Goal: Task Accomplishment & Management: Complete application form

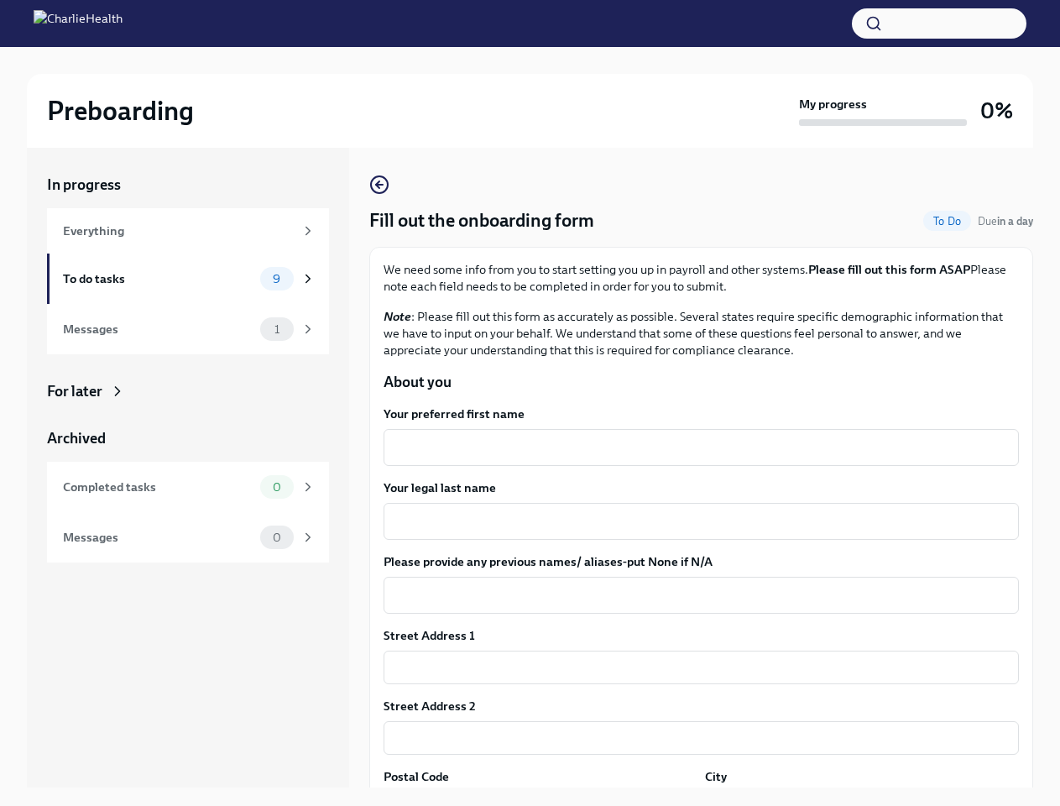
click at [939, 24] on button "button" at bounding box center [939, 23] width 175 height 30
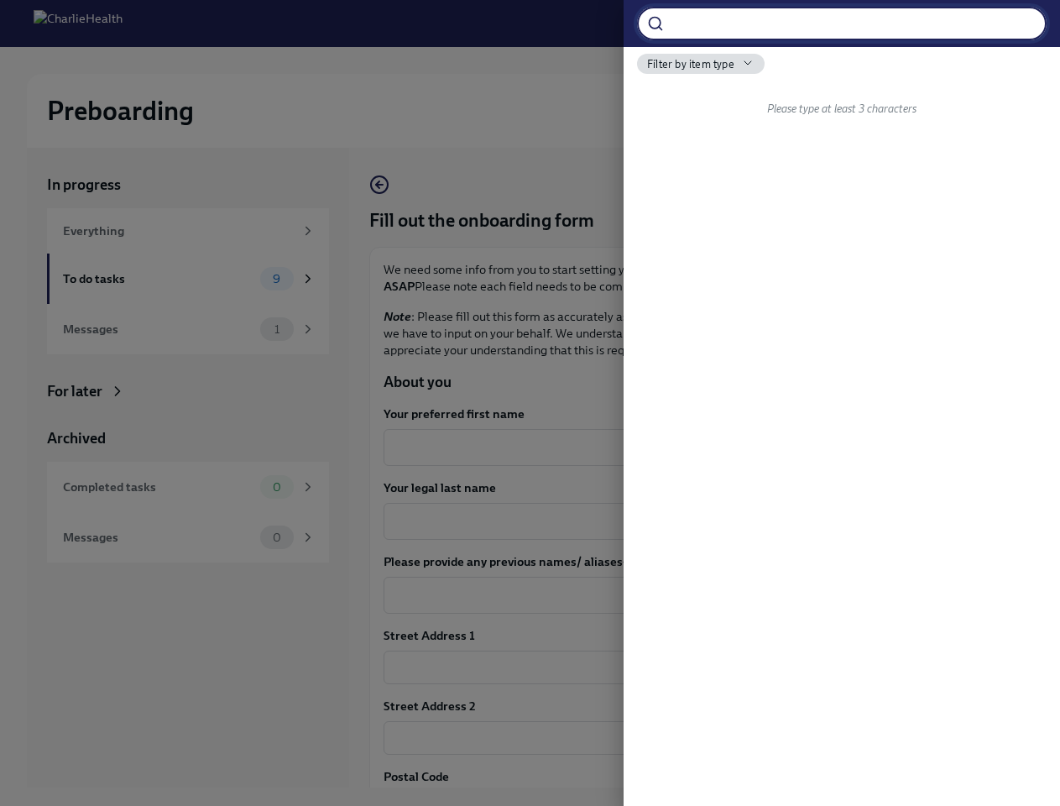
click at [694, 447] on div at bounding box center [530, 403] width 1060 height 806
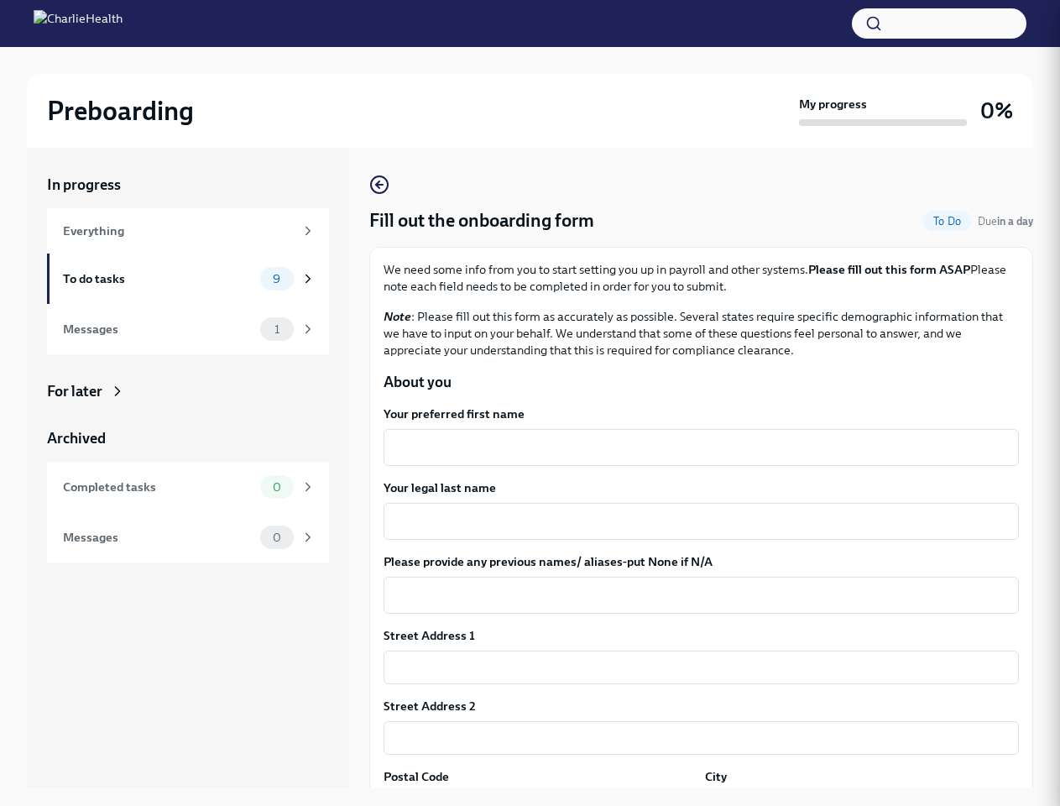
click at [694, 521] on textarea "Your legal last name" at bounding box center [701, 521] width 615 height 20
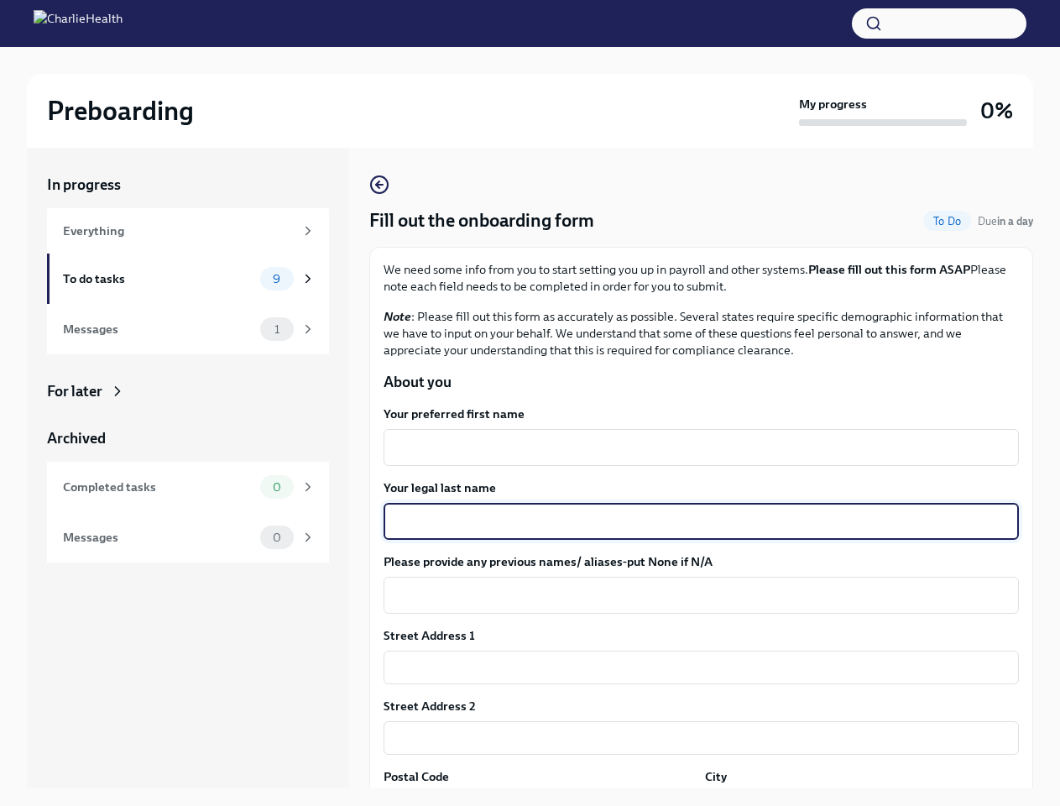
click at [694, 595] on textarea "Please provide any previous names/ aliases-put None if N/A" at bounding box center [701, 595] width 615 height 20
click at [694, 667] on input "text" at bounding box center [701, 668] width 635 height 34
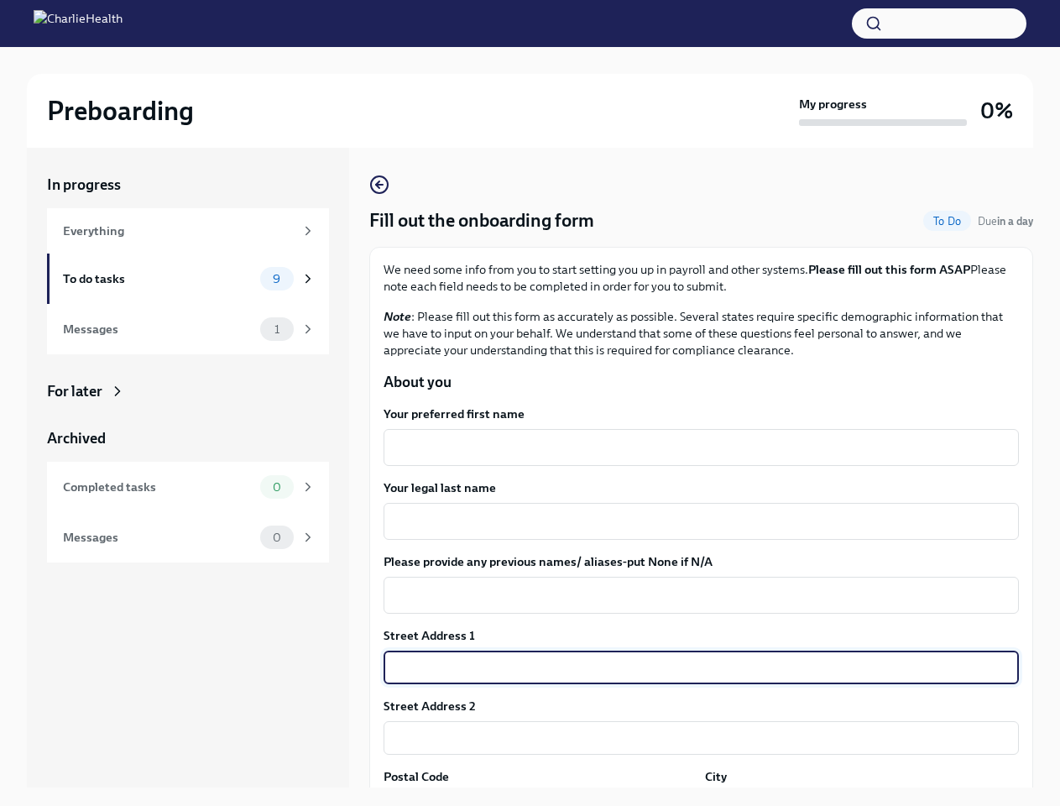
click at [694, 738] on input "text" at bounding box center [701, 738] width 635 height 34
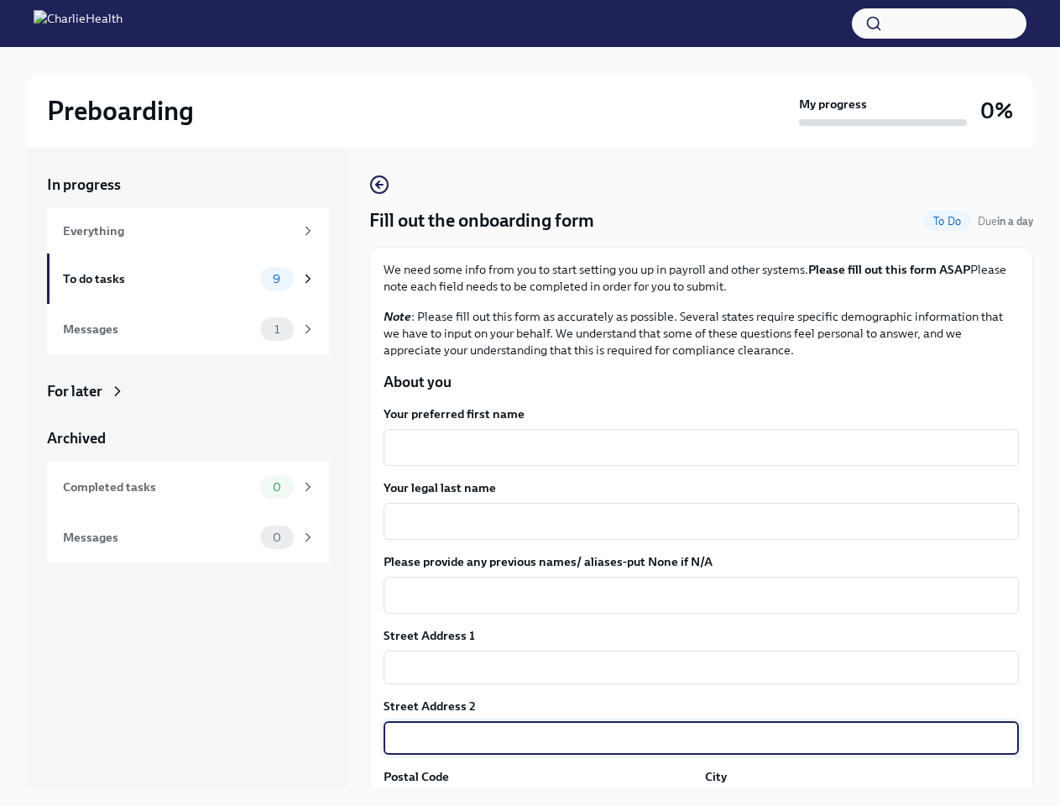
click at [537, 798] on div "In progress Everything To do tasks 9 Messages 1 For later Archived Completed ta…" at bounding box center [530, 481] width 1006 height 666
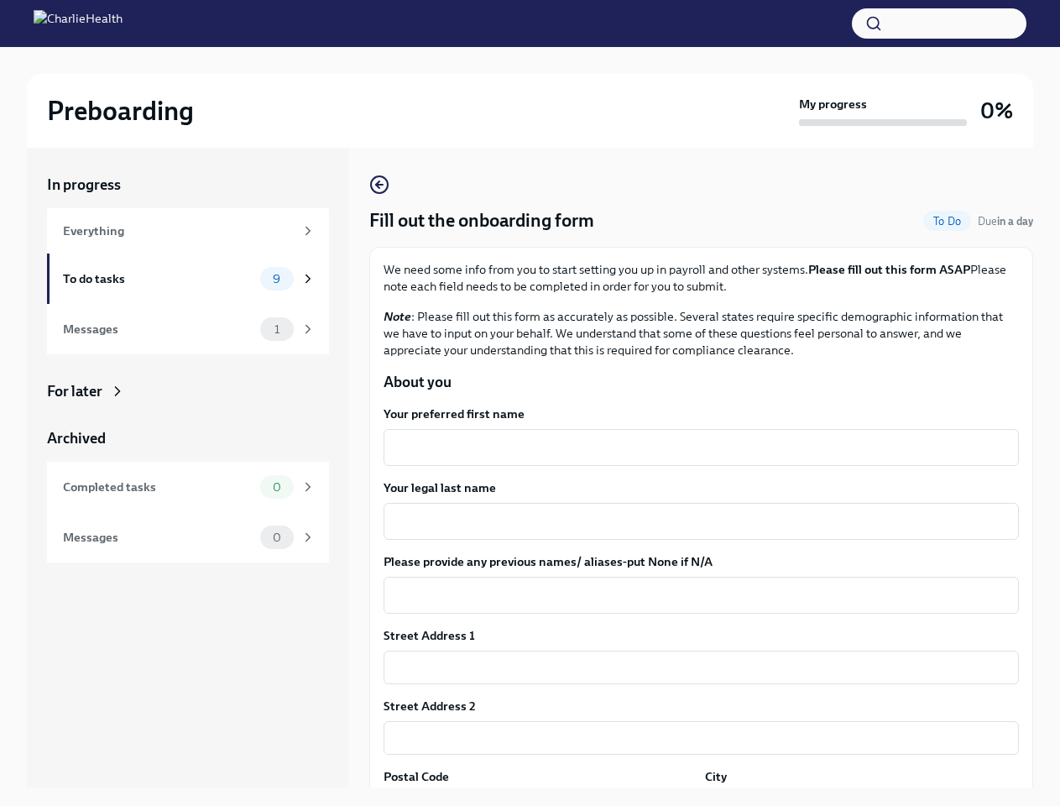
click at [851, 798] on div "In progress Everything To do tasks 9 Messages 1 For later Archived Completed ta…" at bounding box center [530, 481] width 1006 height 666
